Goal: Task Accomplishment & Management: Use online tool/utility

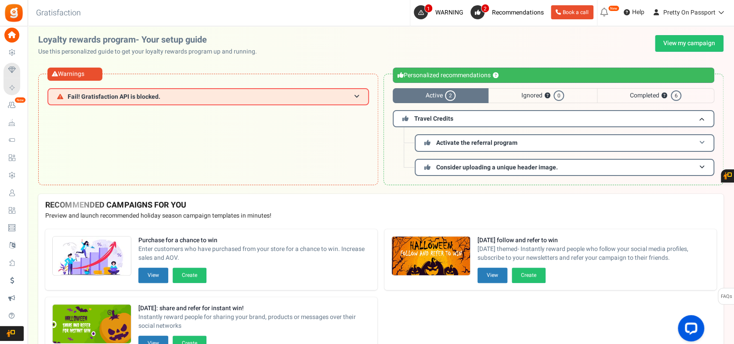
click at [485, 143] on span "Activate the referral program" at bounding box center [476, 142] width 81 height 9
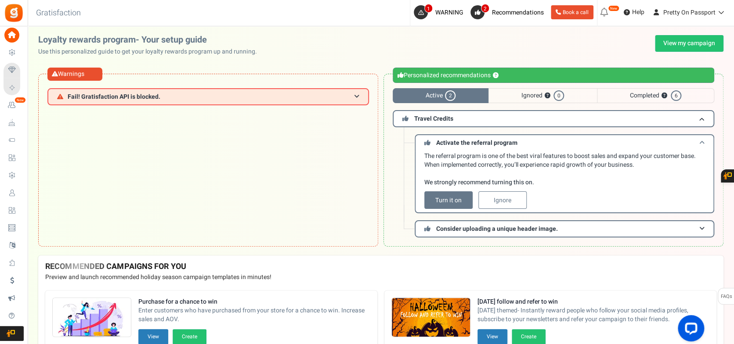
click at [485, 144] on span "Activate the referral program" at bounding box center [476, 142] width 81 height 9
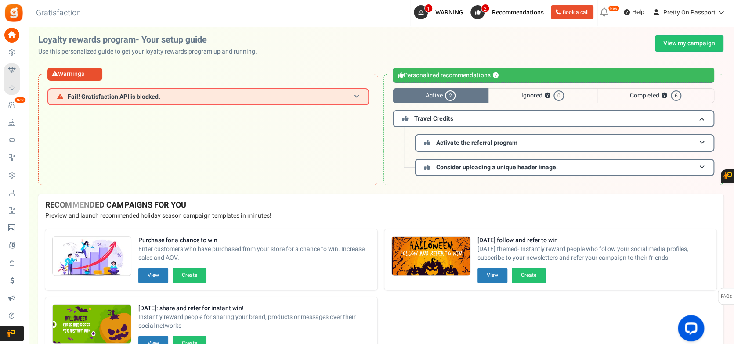
click at [249, 94] on h3 "Fail! Gratisfaction API is blocked." at bounding box center [207, 96] width 321 height 17
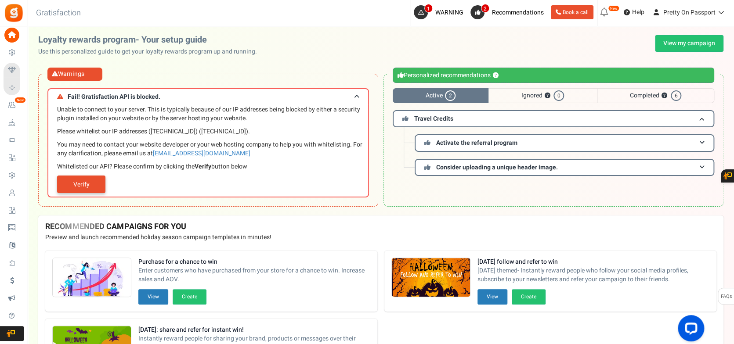
click at [88, 187] on link "Verify" at bounding box center [81, 185] width 48 height 18
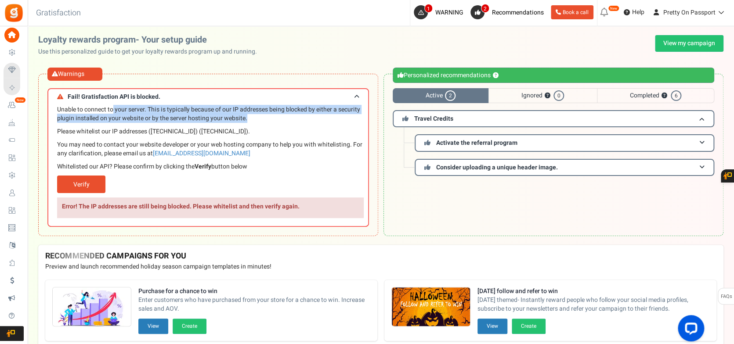
drag, startPoint x: 112, startPoint y: 113, endPoint x: 253, endPoint y: 116, distance: 140.1
click at [253, 116] on p "Unable to connect to your server. This is typically because of our IP addresses…" at bounding box center [210, 114] width 307 height 18
click at [250, 123] on p "Unable to connect to your server. This is typically because of our IP addresses…" at bounding box center [210, 114] width 307 height 18
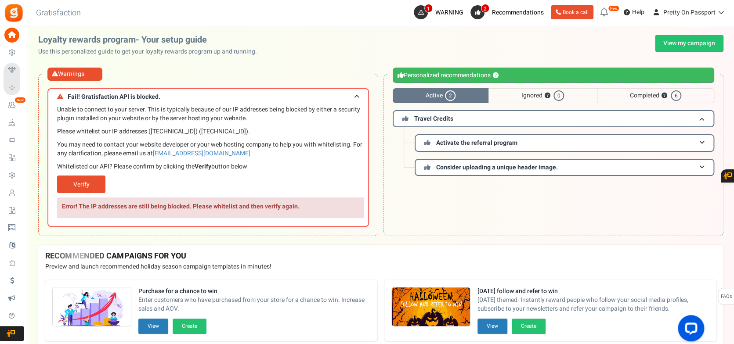
click at [126, 134] on p "Please whitelist our IP addresses ([TECHNICAL_ID]) ([TECHNICAL_ID])." at bounding box center [210, 131] width 307 height 9
